Goal: Information Seeking & Learning: Find specific fact

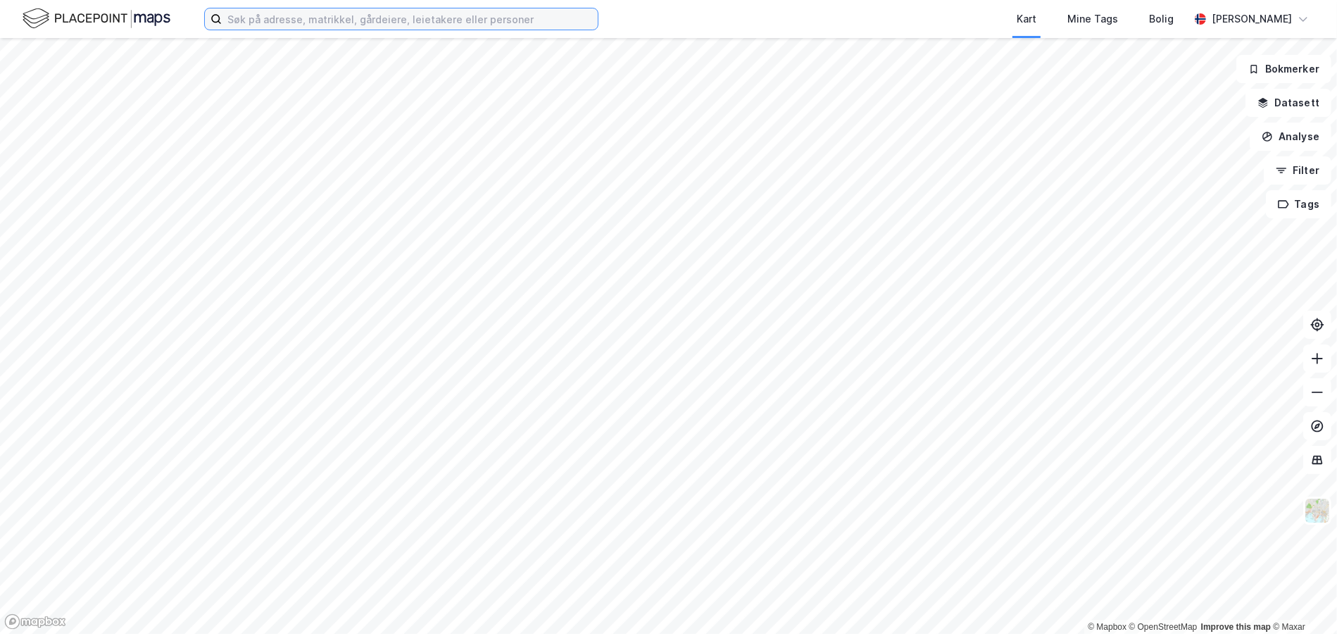
click at [258, 20] on input at bounding box center [410, 18] width 376 height 21
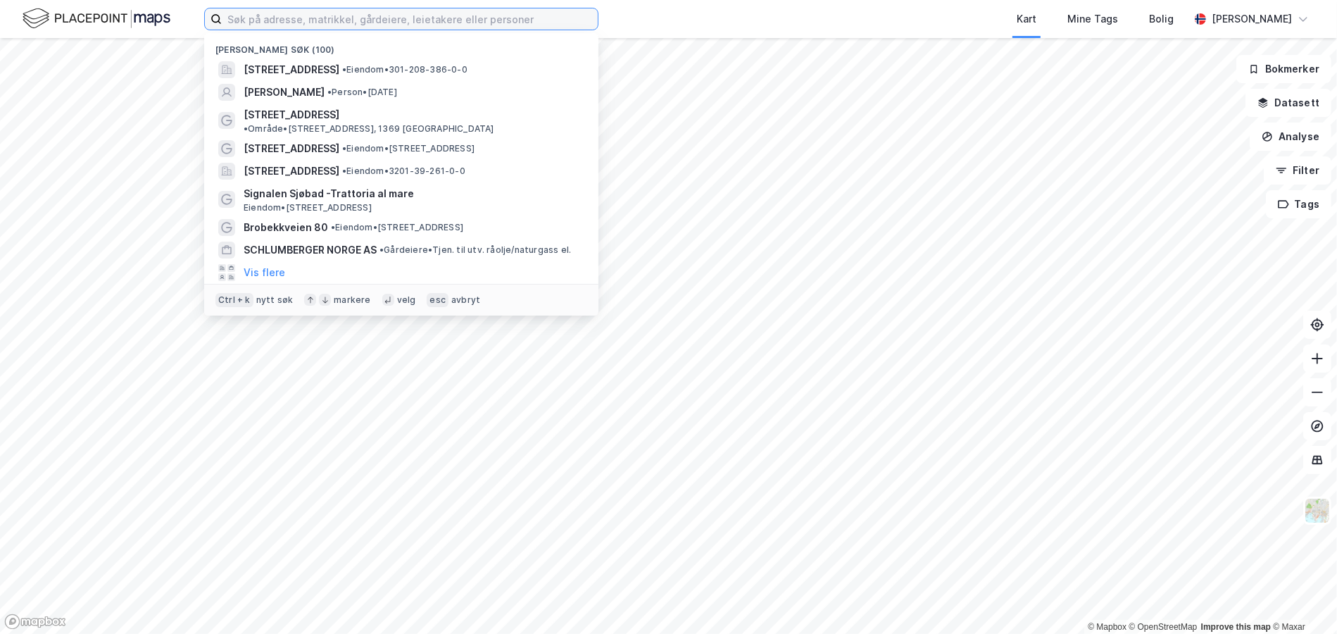
paste input "[PERSON_NAME][STREET_ADDRESS],"
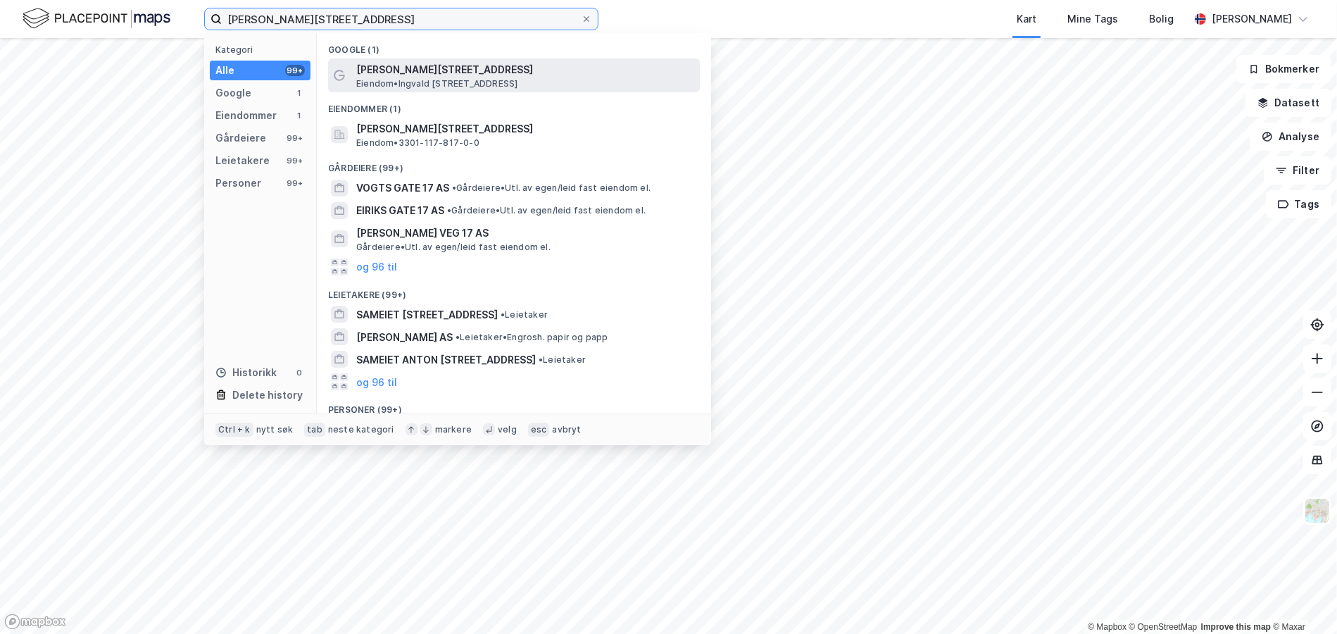
type input "[PERSON_NAME][STREET_ADDRESS]"
click at [418, 73] on span "[PERSON_NAME][STREET_ADDRESS]" at bounding box center [525, 69] width 338 height 17
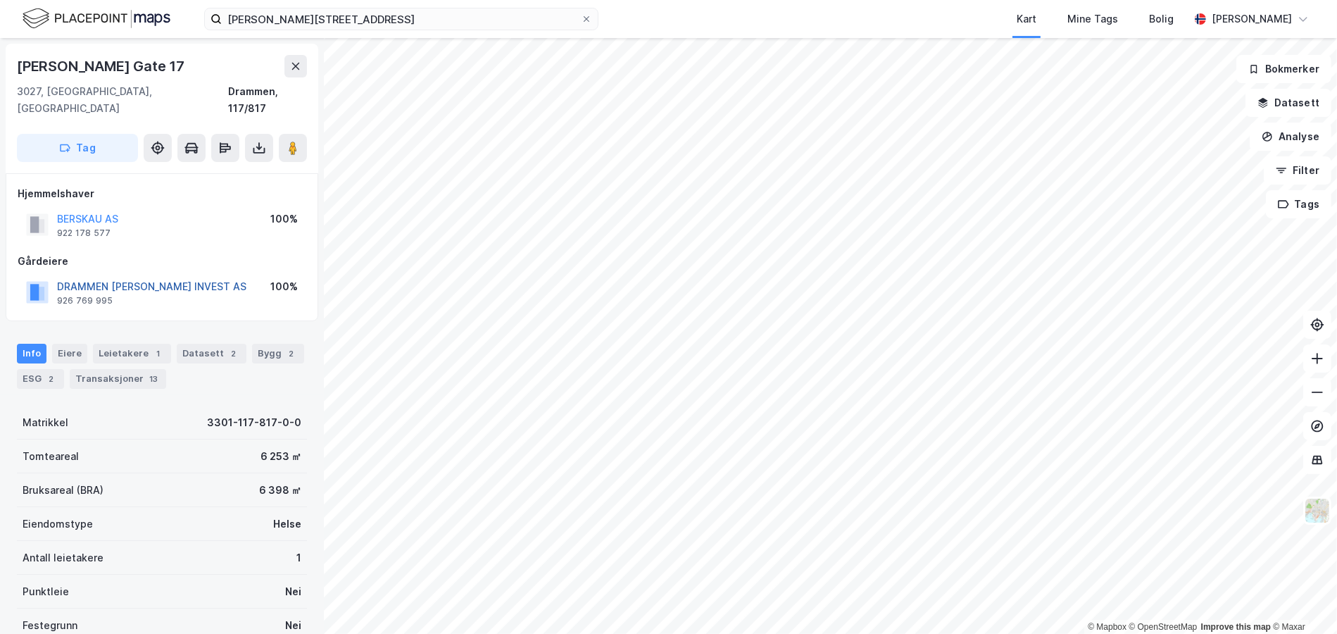
click at [0, 0] on button "DRAMMEN [PERSON_NAME] INVEST AS" at bounding box center [0, 0] width 0 height 0
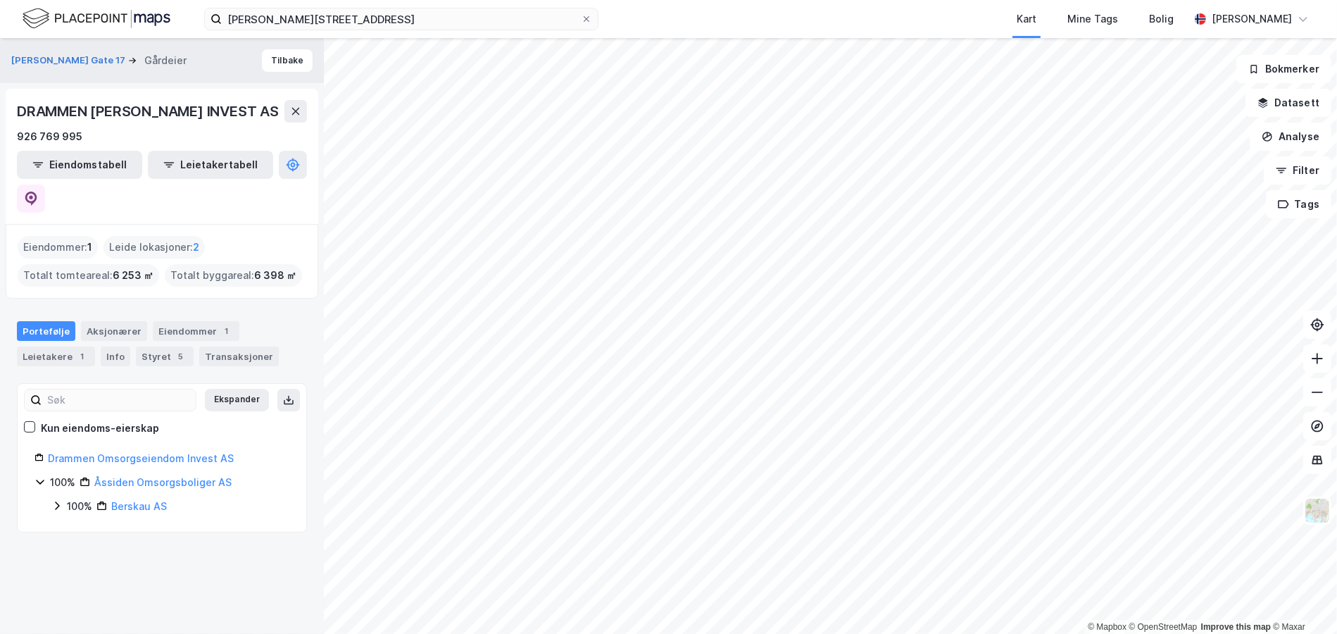
click at [63, 498] on div "100% Berskau AS" at bounding box center [170, 506] width 238 height 17
click at [132, 500] on link "Berskau AS" at bounding box center [139, 506] width 56 height 12
click at [85, 104] on div "BERSKAU AS" at bounding box center [61, 111] width 89 height 23
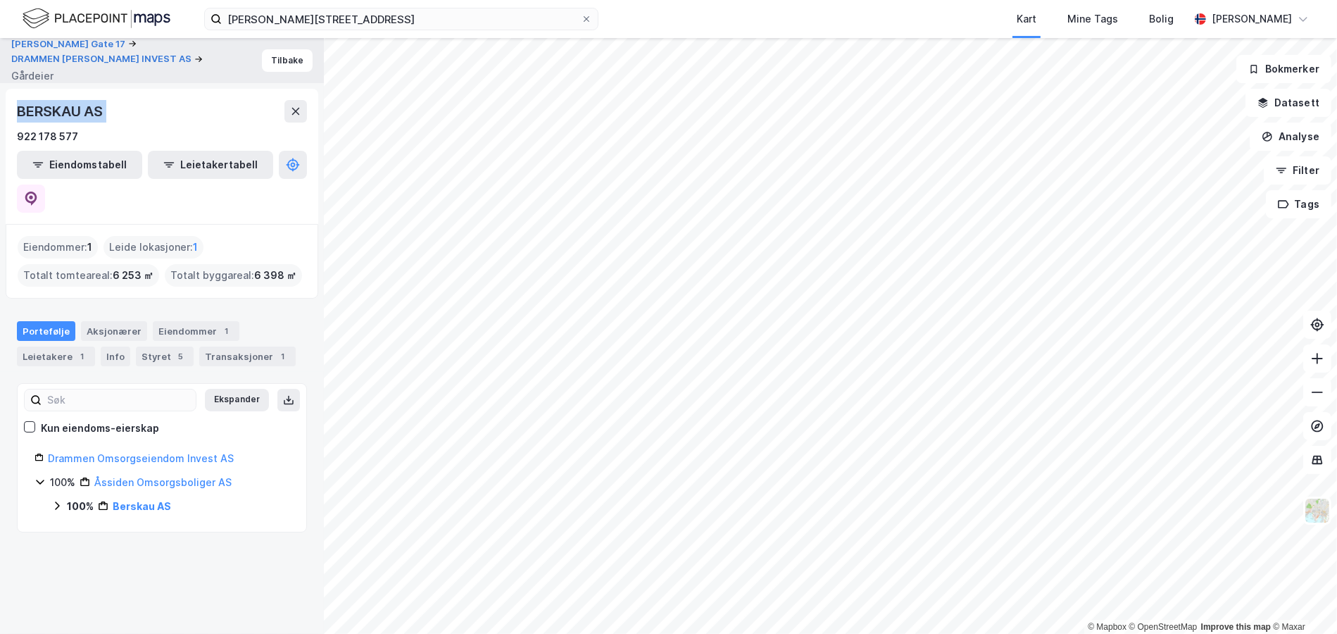
click at [85, 104] on div "BERSKAU AS" at bounding box center [61, 111] width 89 height 23
copy div "BERSKAU AS"
click at [38, 192] on icon at bounding box center [31, 199] width 14 height 14
